Goal: Understand process/instructions: Learn how to perform a task or action

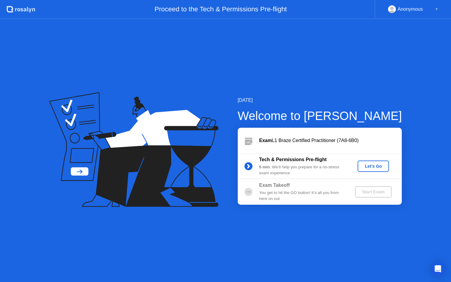
click at [367, 166] on div "Let's Go" at bounding box center [373, 166] width 27 height 5
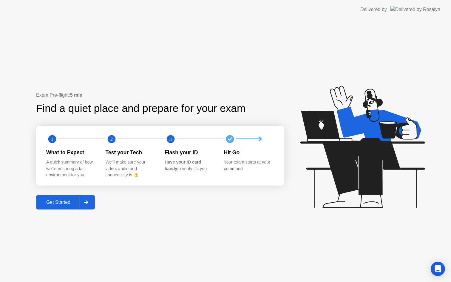
click at [57, 202] on div "Get Started" at bounding box center [58, 202] width 41 height 5
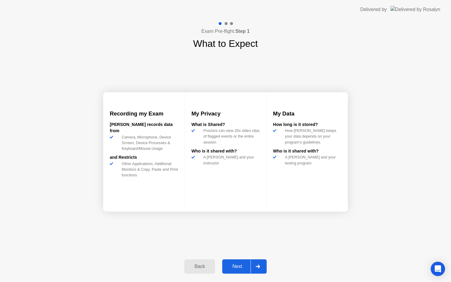
click at [241, 267] on div "Next" at bounding box center [237, 266] width 27 height 5
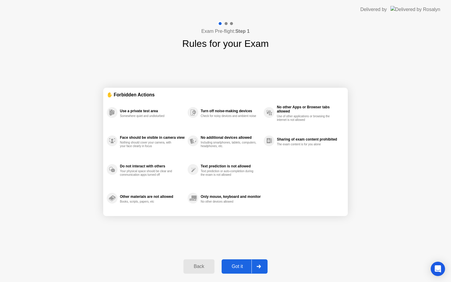
click at [241, 267] on div "Got it" at bounding box center [238, 266] width 28 height 5
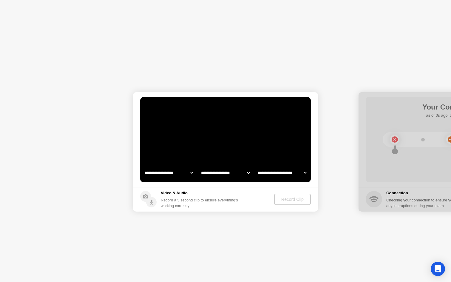
select select "**********"
select select "*******"
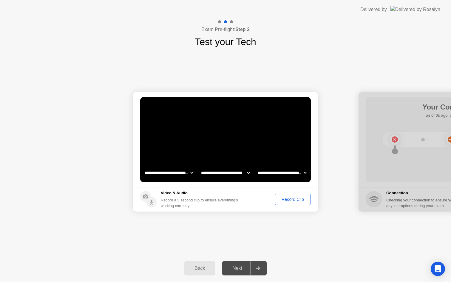
click at [220, 22] on div at bounding box center [219, 21] width 3 height 3
click at [230, 173] on select "**********" at bounding box center [225, 173] width 51 height 12
click at [287, 195] on button "Record Clip" at bounding box center [293, 199] width 36 height 11
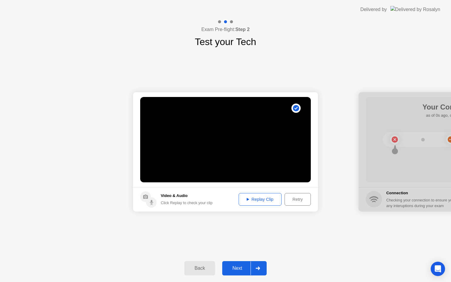
click at [263, 202] on div "Replay Clip" at bounding box center [260, 199] width 39 height 5
click at [239, 268] on div "Next" at bounding box center [237, 268] width 27 height 5
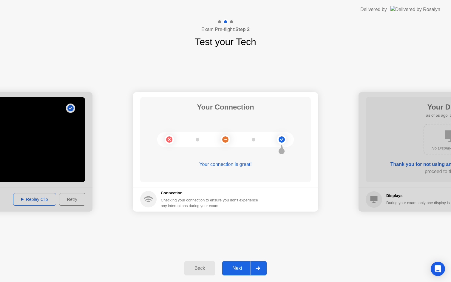
click at [239, 267] on div "Next" at bounding box center [237, 268] width 27 height 5
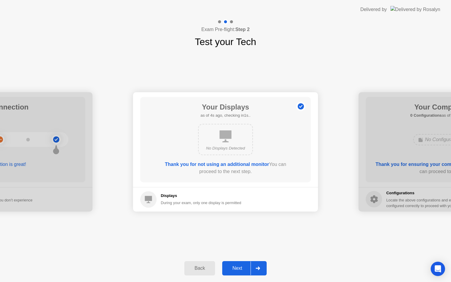
click at [235, 142] on div "No Displays Detected" at bounding box center [225, 139] width 55 height 31
click at [239, 270] on div "Next" at bounding box center [237, 268] width 27 height 5
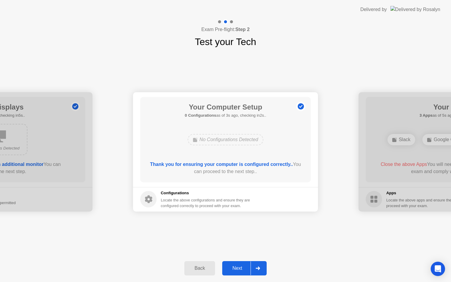
click at [239, 270] on div "Next" at bounding box center [237, 268] width 27 height 5
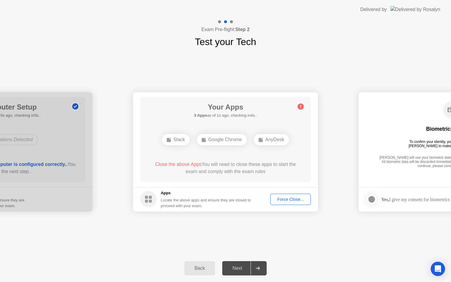
click at [284, 199] on div "Force Close..." at bounding box center [291, 199] width 36 height 5
click at [295, 197] on div "Force Close..." at bounding box center [291, 199] width 36 height 5
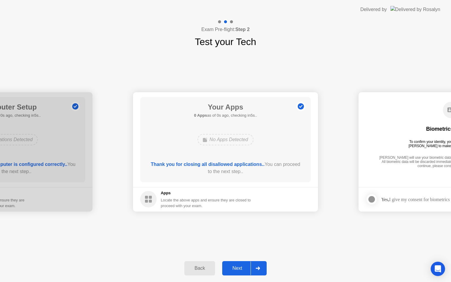
click at [195, 267] on div "Back" at bounding box center [199, 268] width 27 height 5
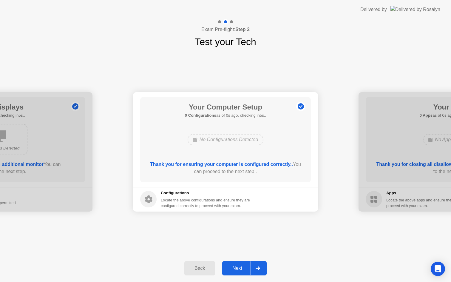
click at [195, 267] on div "Back" at bounding box center [199, 268] width 27 height 5
